Goal: Task Accomplishment & Management: Complete application form

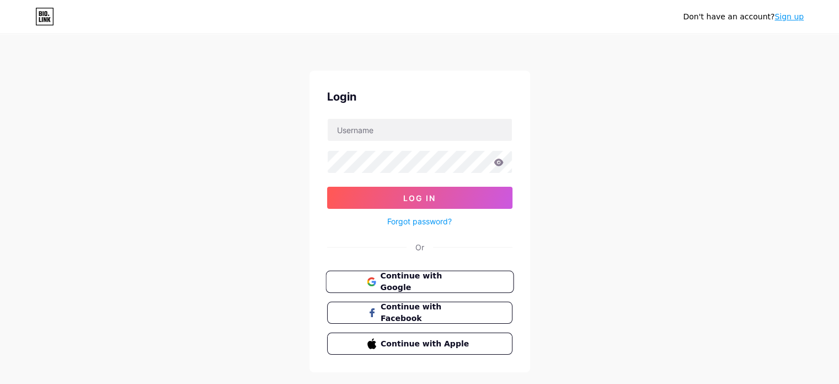
click at [419, 277] on span "Continue with Google" at bounding box center [426, 282] width 92 height 24
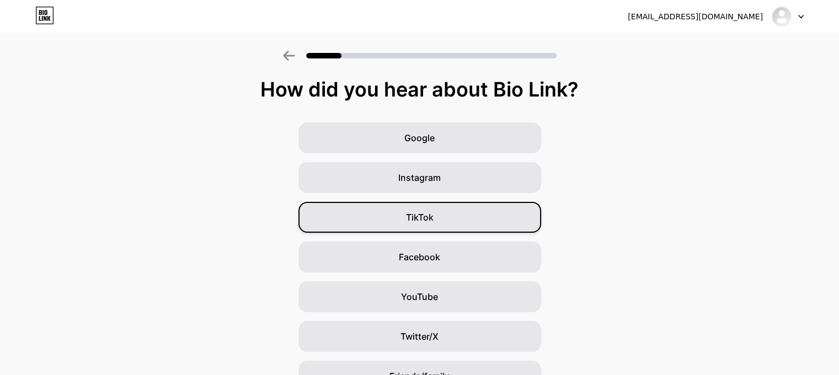
click at [477, 220] on div "TikTok" at bounding box center [420, 217] width 243 height 31
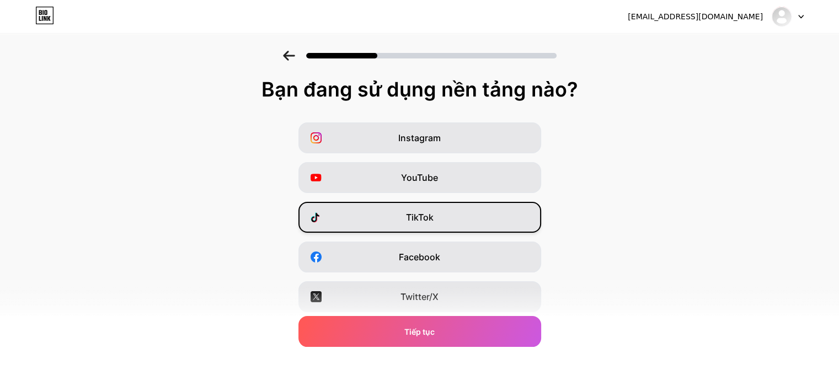
click at [473, 219] on div "TikTok" at bounding box center [420, 217] width 243 height 31
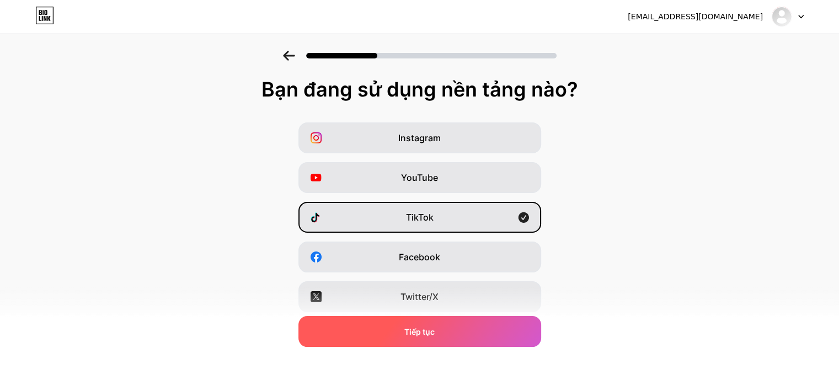
click at [488, 331] on div "Tiếp tục" at bounding box center [420, 331] width 243 height 31
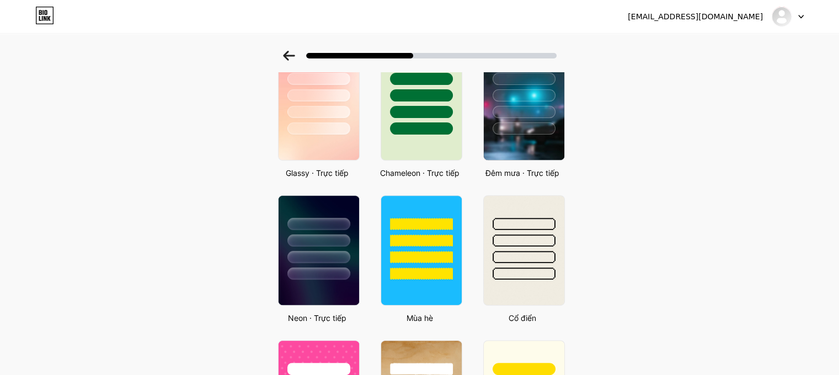
scroll to position [274, 0]
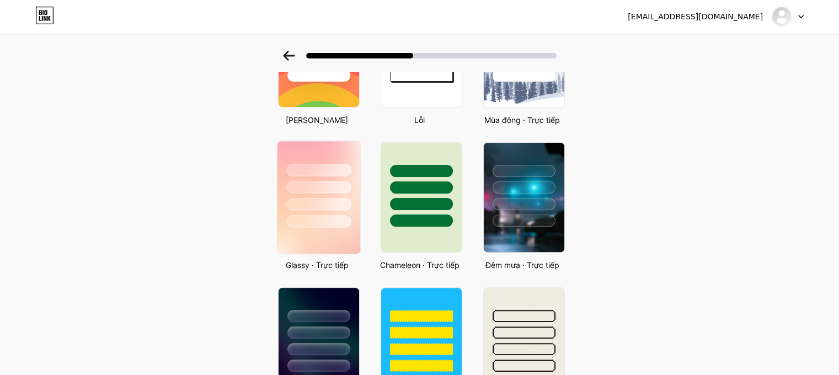
click at [313, 185] on div at bounding box center [318, 187] width 65 height 13
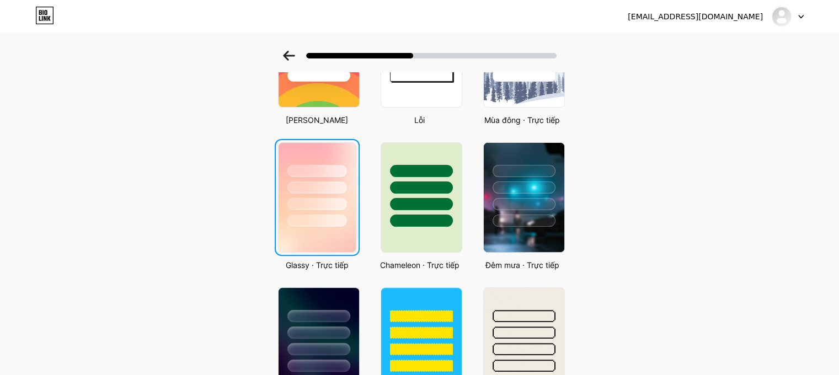
scroll to position [0, 0]
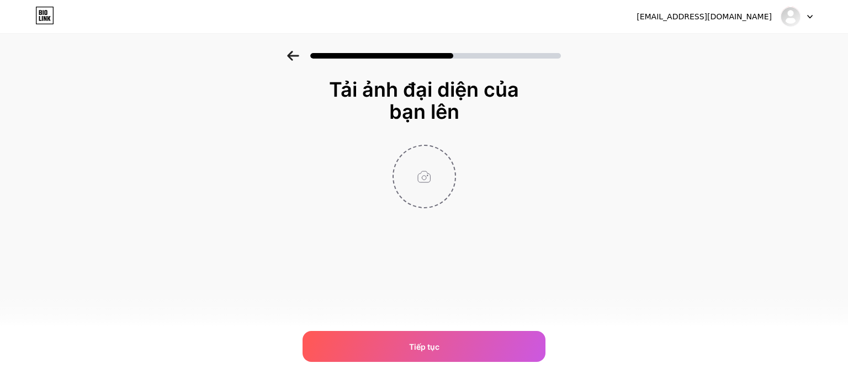
click at [430, 191] on input "file" at bounding box center [424, 176] width 61 height 61
type input "C:\fakepath\logo TSAM-01.jpg"
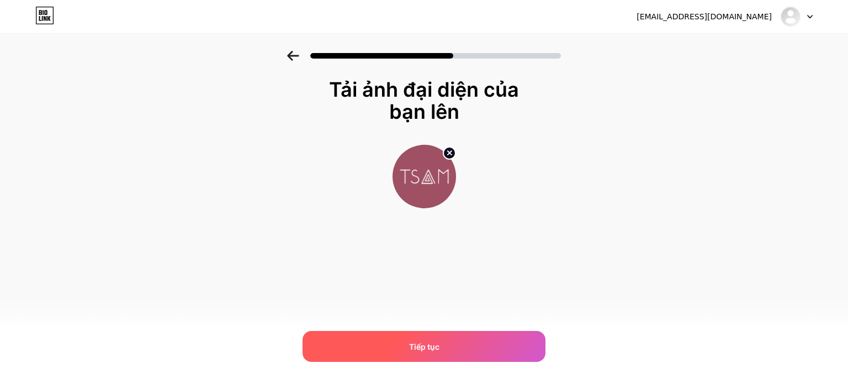
click at [468, 338] on div "Tiếp tục" at bounding box center [423, 346] width 243 height 31
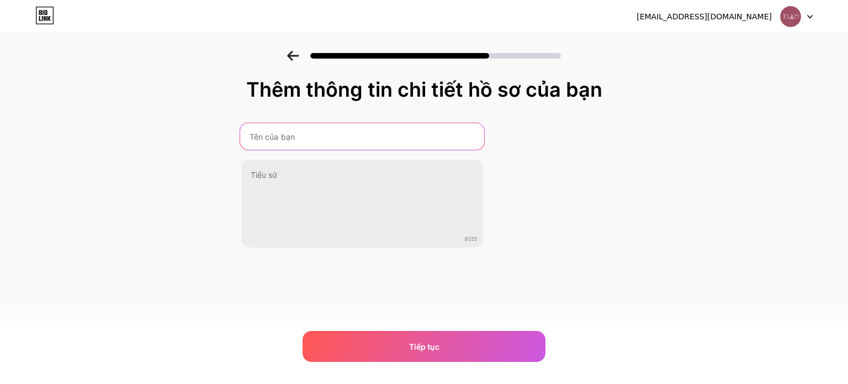
click at [376, 137] on input "text" at bounding box center [362, 136] width 244 height 26
type input "Tsam"
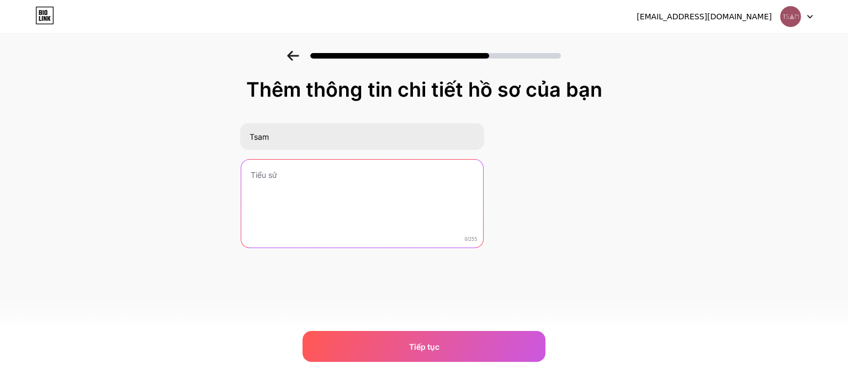
click at [331, 193] on textarea at bounding box center [362, 203] width 242 height 89
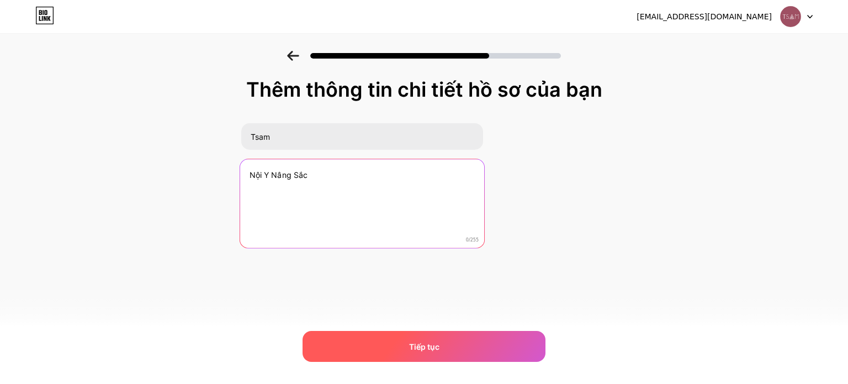
type textarea "Nội Y Nâng Sắc"
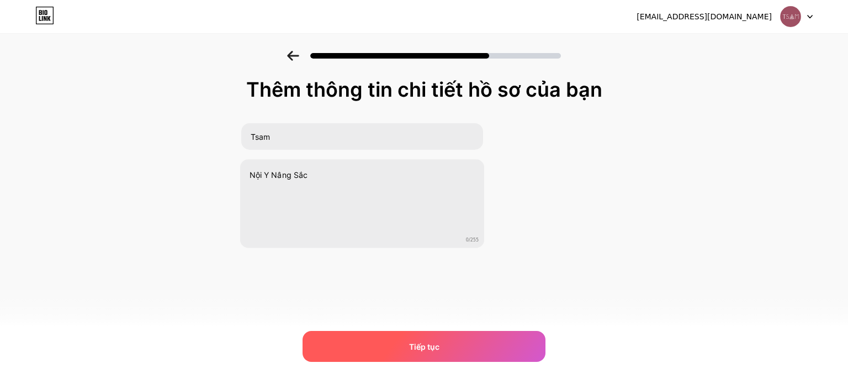
click at [398, 341] on div "Tiếp tục" at bounding box center [423, 346] width 243 height 31
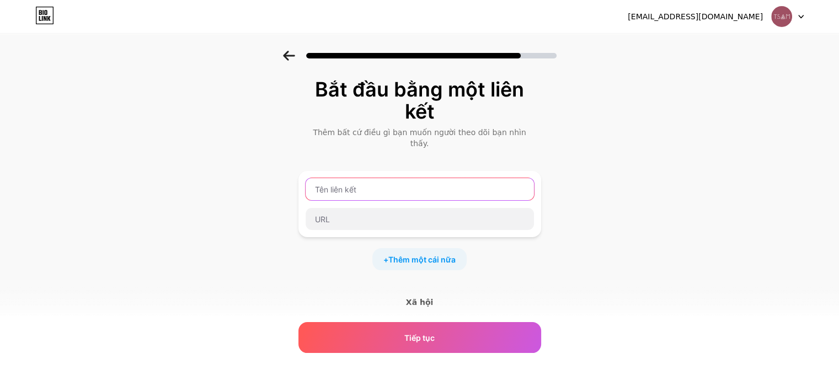
click at [395, 178] on input "text" at bounding box center [420, 189] width 228 height 22
type input "tsam"
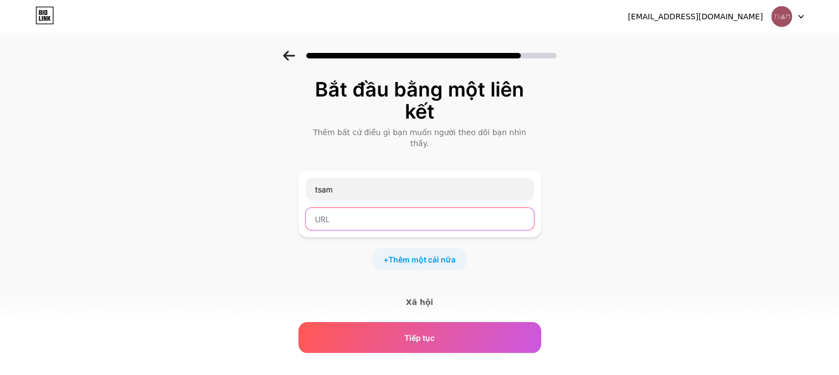
click at [350, 210] on input "text" at bounding box center [420, 219] width 228 height 22
click at [695, 281] on div "Bắt đầu bằng một liên kết Thêm bất cứ điều gì bạn muốn người theo dõi bạn nhìn …" at bounding box center [419, 261] width 839 height 421
click at [419, 190] on div "tsam" at bounding box center [420, 204] width 230 height 53
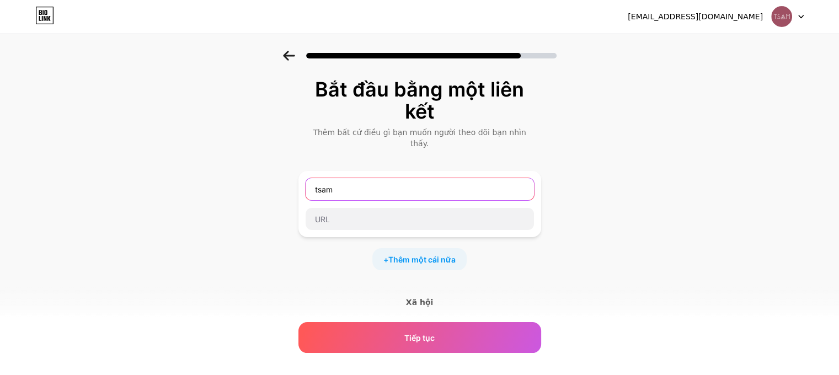
click at [417, 181] on input "tsam" at bounding box center [420, 189] width 228 height 22
click at [374, 171] on div at bounding box center [420, 204] width 243 height 66
click at [373, 183] on input "text" at bounding box center [420, 189] width 228 height 22
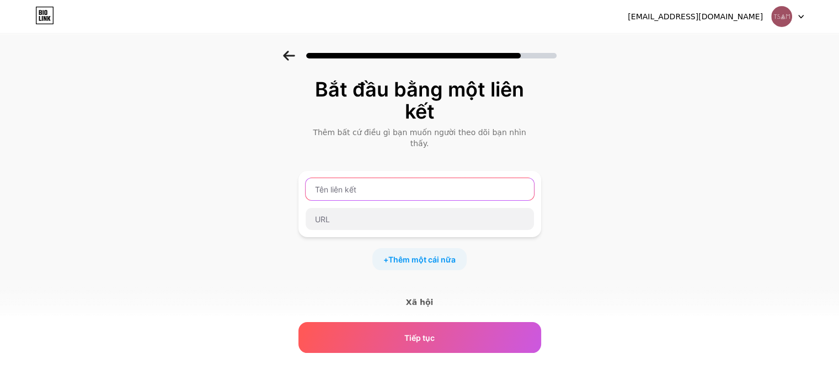
click at [373, 183] on input "text" at bounding box center [420, 189] width 228 height 22
type input "F"
type input "Shopee"
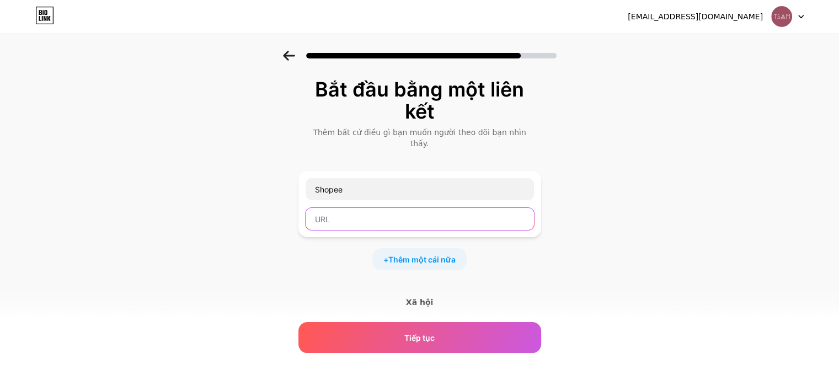
click at [386, 212] on input "text" at bounding box center [420, 219] width 228 height 22
paste input "[URL][DOMAIN_NAME]"
type input "[URL][DOMAIN_NAME]"
click at [430, 248] on div "+ Thêm một cái nữa" at bounding box center [420, 259] width 94 height 22
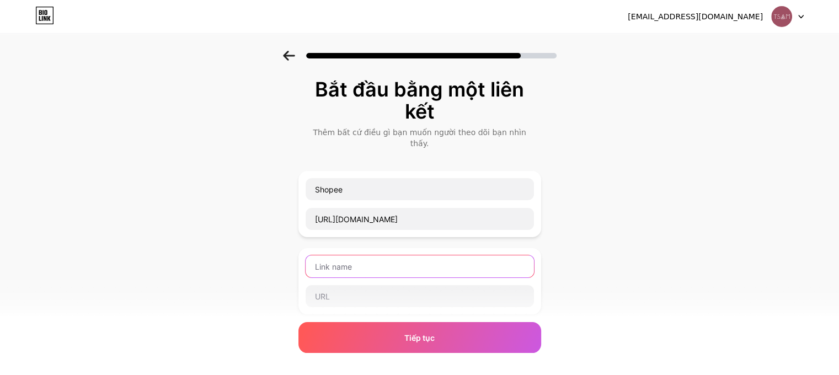
click at [403, 260] on input "text" at bounding box center [420, 267] width 228 height 22
type input "Fanpage"
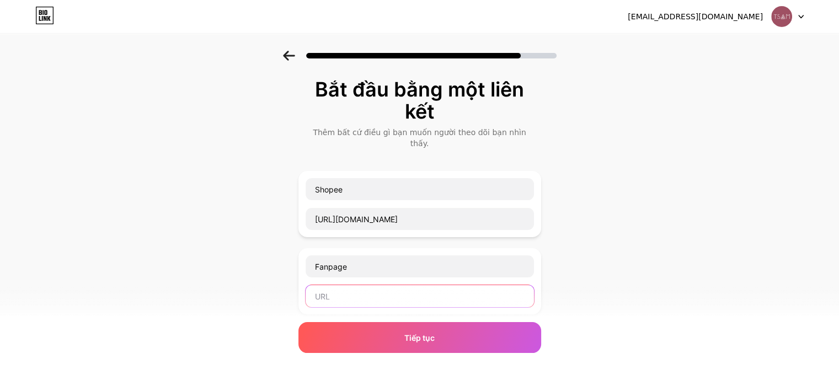
click at [386, 292] on input "text" at bounding box center [420, 296] width 228 height 22
paste input "[URL][DOMAIN_NAME]"
type input "[URL][DOMAIN_NAME]"
click at [613, 302] on div "Bắt đầu bằng một liên kết Thêm bất cứ điều gì bạn muốn người theo dõi bạn nhìn …" at bounding box center [419, 300] width 839 height 498
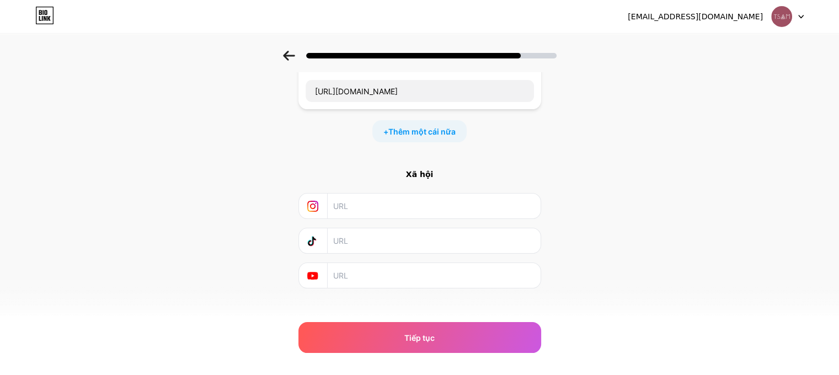
scroll to position [40, 0]
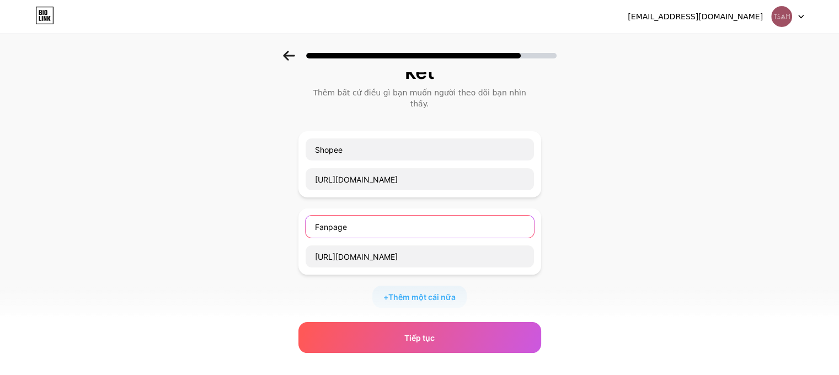
click at [337, 217] on input "Fanpage" at bounding box center [420, 227] width 228 height 22
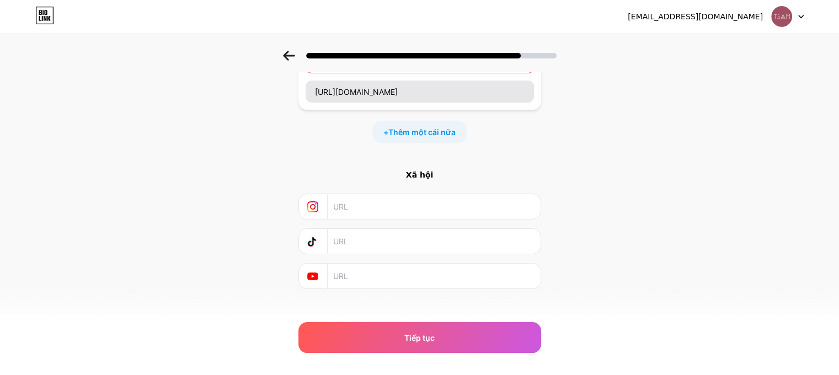
scroll to position [205, 0]
click at [355, 214] on div "Xã hội" at bounding box center [420, 229] width 243 height 120
click at [362, 203] on input "text" at bounding box center [433, 206] width 200 height 25
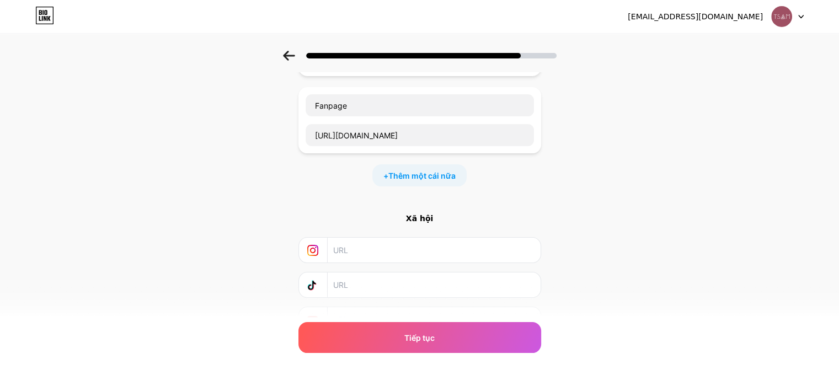
scroll to position [166, 0]
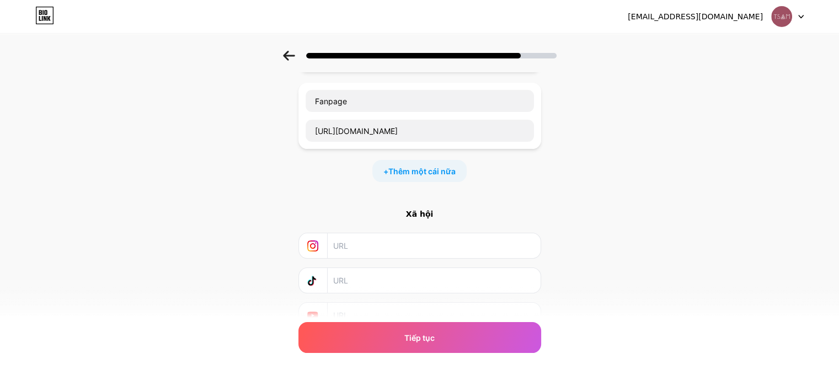
paste input "[DOMAIN_NAME][URL][DOMAIN_NAME]"
type input "[DOMAIN_NAME][URL][DOMAIN_NAME]"
click at [616, 205] on div "Bắt đầu bằng một liên kết Thêm bất cứ điều gì bạn muốn người theo dõi bạn nhìn …" at bounding box center [419, 134] width 839 height 498
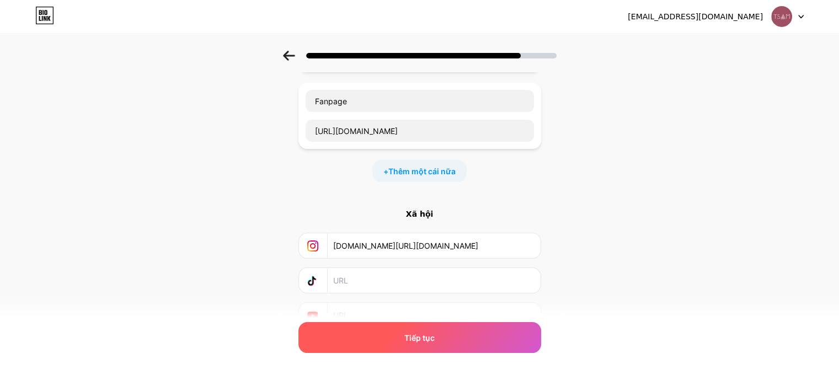
click at [450, 337] on div "Tiếp tục" at bounding box center [420, 337] width 243 height 31
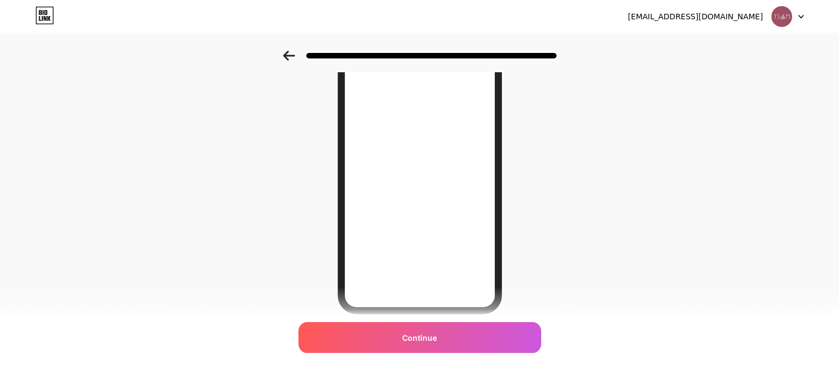
scroll to position [68, 0]
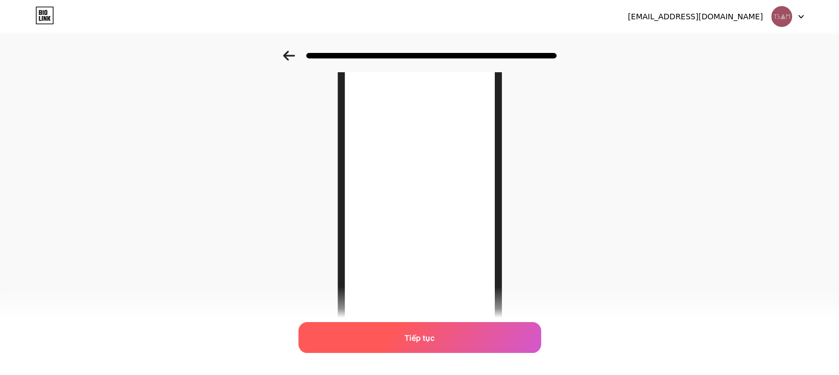
click at [474, 341] on div "Tiếp tục" at bounding box center [420, 337] width 243 height 31
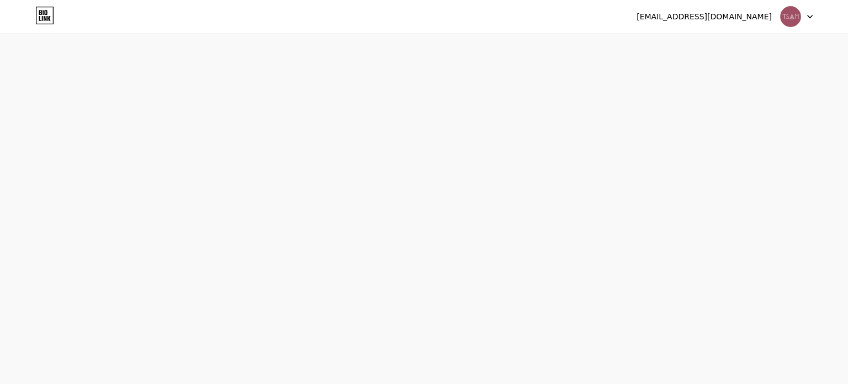
drag, startPoint x: 474, startPoint y: 341, endPoint x: 729, endPoint y: 170, distance: 307.1
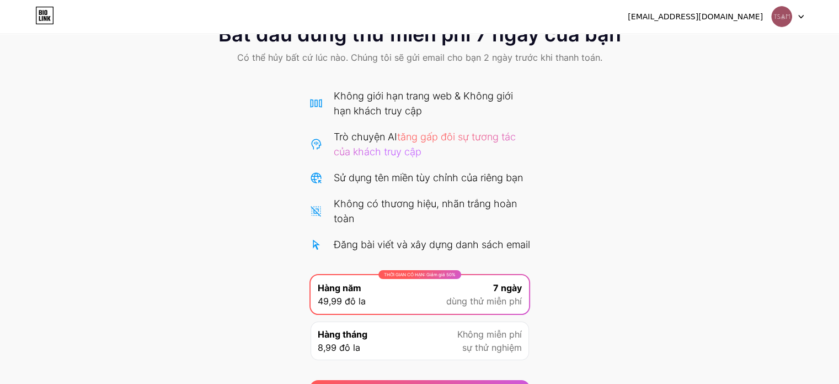
scroll to position [110, 0]
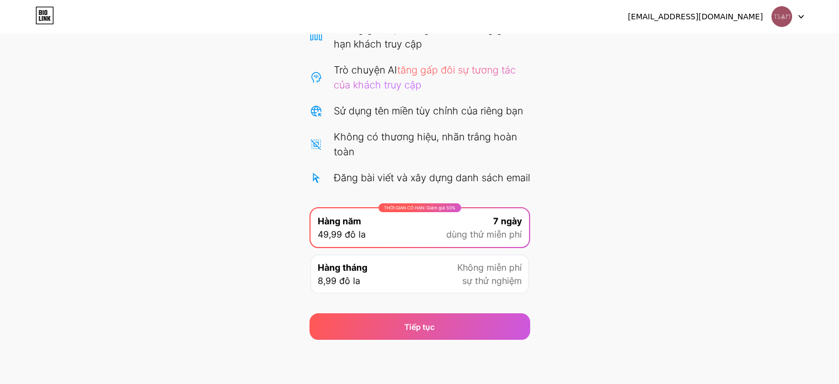
click at [487, 185] on div "Đăng bài viết và xây dựng danh sách email" at bounding box center [432, 177] width 196 height 15
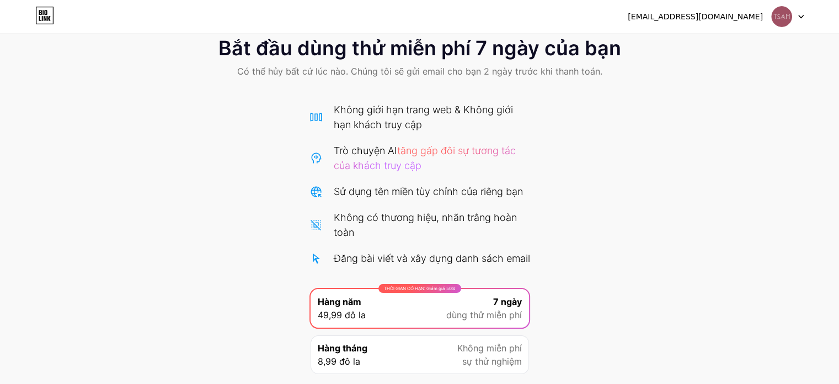
scroll to position [119, 0]
